Goal: Find specific page/section: Find specific page/section

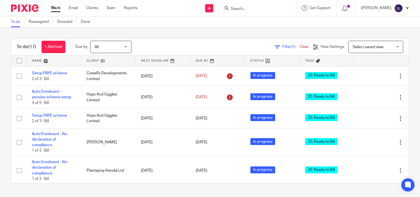
click at [244, 12] on div at bounding box center [257, 8] width 77 height 16
click at [247, 8] on input "Search" at bounding box center [254, 9] width 49 height 5
type input "whitby"
click button "submit" at bounding box center [0, 0] width 0 height 0
click at [260, 22] on link at bounding box center [263, 21] width 68 height 8
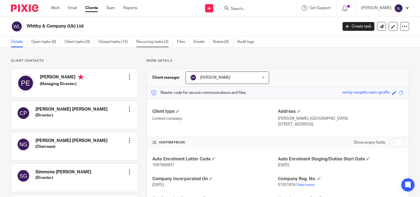
click at [143, 43] on link "Recurring tasks (2)" at bounding box center [154, 42] width 37 height 11
